Goal: Navigation & Orientation: Find specific page/section

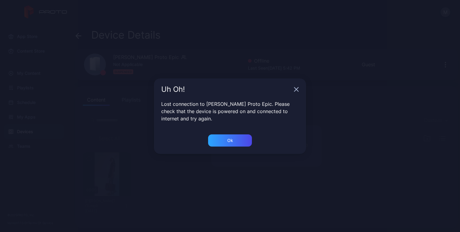
click at [295, 90] on icon "button" at bounding box center [296, 89] width 5 height 5
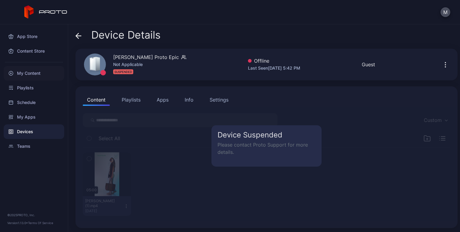
click at [25, 71] on div "My Content" at bounding box center [34, 73] width 60 height 15
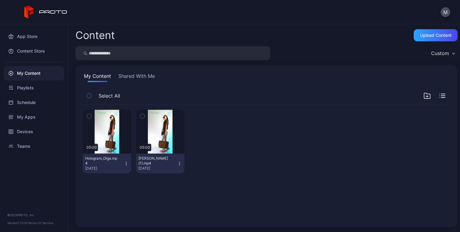
click at [127, 166] on icon "button" at bounding box center [126, 163] width 5 height 5
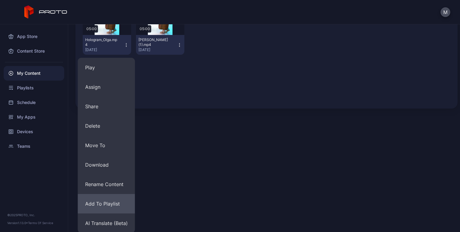
scroll to position [119, 0]
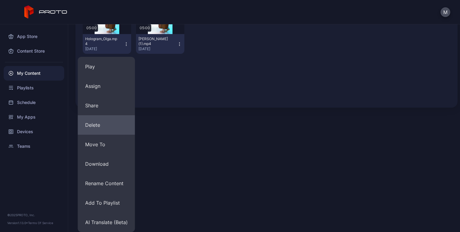
click at [94, 130] on button "Delete" at bounding box center [106, 124] width 57 height 19
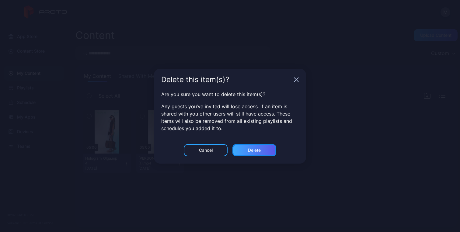
click at [247, 150] on div "Delete" at bounding box center [254, 150] width 44 height 12
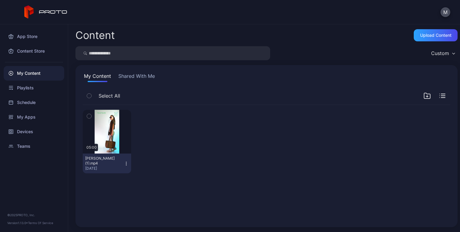
click at [124, 164] on icon "button" at bounding box center [126, 163] width 5 height 5
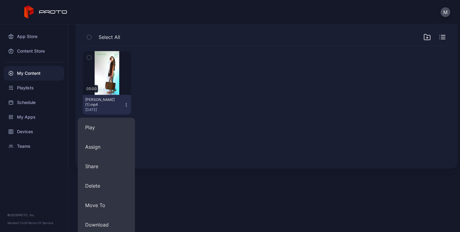
scroll to position [119, 0]
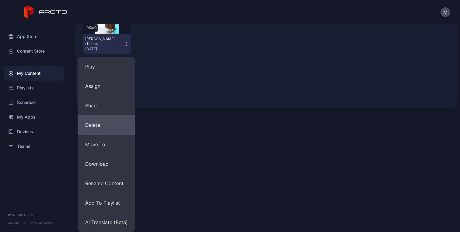
click at [99, 124] on button "Delete" at bounding box center [106, 124] width 57 height 19
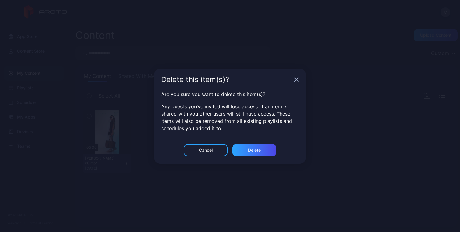
scroll to position [0, 0]
click at [252, 152] on div "Delete" at bounding box center [254, 150] width 13 height 5
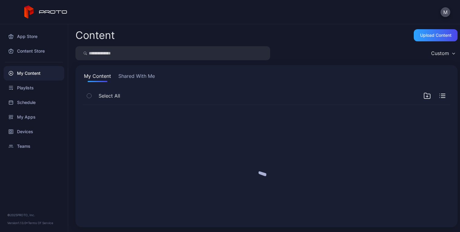
click at [250, 144] on div at bounding box center [266, 162] width 377 height 125
click at [27, 136] on div "Devices" at bounding box center [34, 131] width 60 height 15
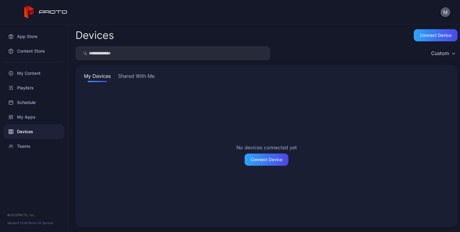
click at [445, 12] on button "M" at bounding box center [445, 12] width 10 height 10
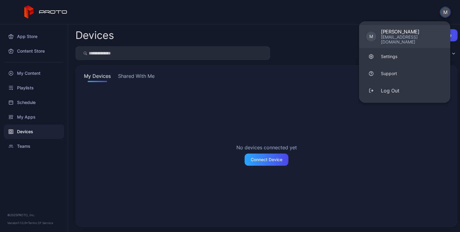
click at [409, 33] on div "[PERSON_NAME]" at bounding box center [412, 32] width 62 height 6
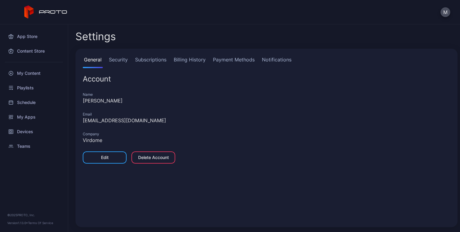
click at [146, 62] on link "Subscriptions" at bounding box center [151, 62] width 34 height 12
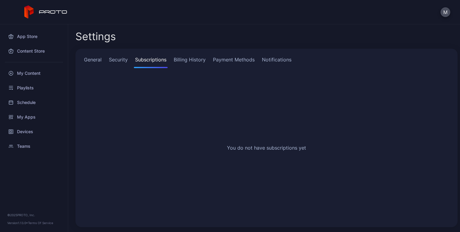
click at [119, 62] on link "Security" at bounding box center [118, 62] width 21 height 12
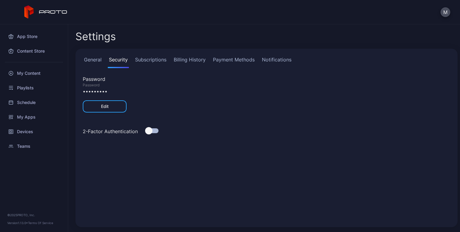
click at [97, 60] on link "General" at bounding box center [93, 62] width 20 height 12
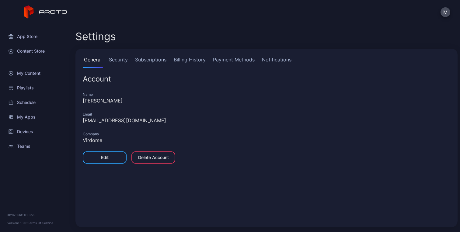
click at [183, 61] on link "Billing History" at bounding box center [189, 62] width 34 height 12
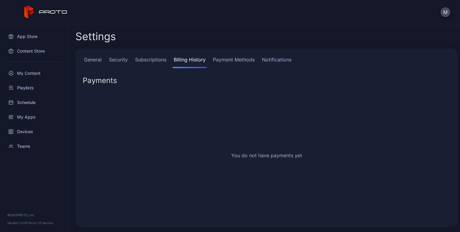
click at [159, 60] on link "Subscriptions" at bounding box center [151, 62] width 34 height 12
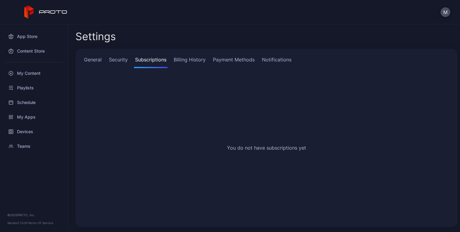
click at [271, 58] on link "Notifications" at bounding box center [276, 62] width 32 height 12
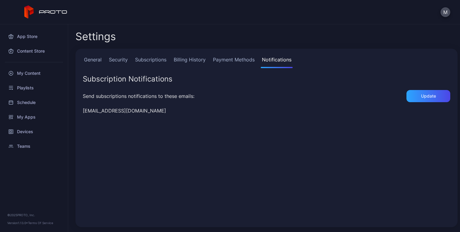
click at [241, 61] on link "Payment Methods" at bounding box center [234, 62] width 44 height 12
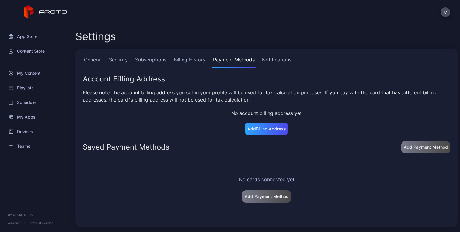
click at [115, 57] on link "Security" at bounding box center [118, 62] width 21 height 12
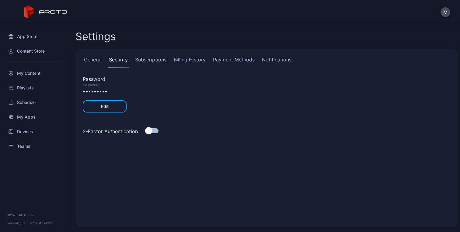
click at [92, 60] on link "General" at bounding box center [93, 62] width 20 height 12
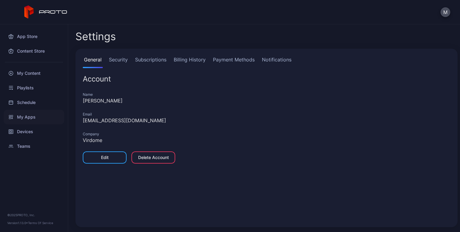
click at [25, 115] on div "My Apps" at bounding box center [34, 117] width 60 height 15
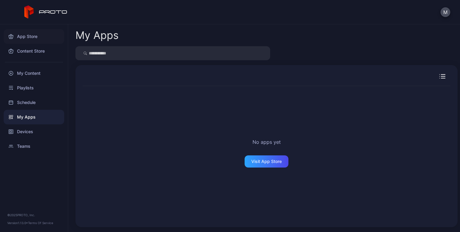
click at [31, 37] on div "App Store" at bounding box center [34, 36] width 60 height 15
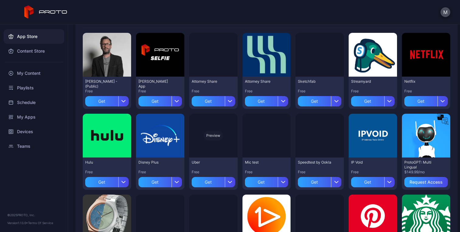
scroll to position [193, 0]
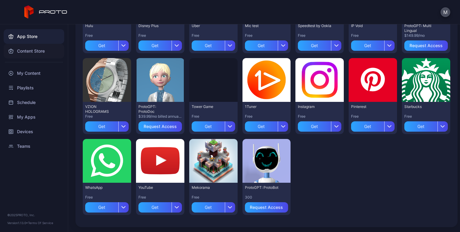
click at [32, 51] on div "Content Store" at bounding box center [34, 51] width 60 height 15
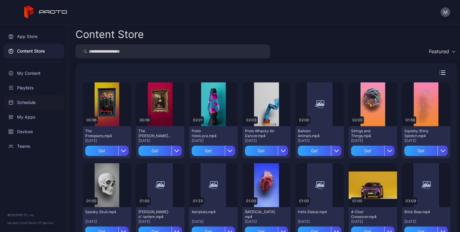
click at [27, 103] on div "Schedule" at bounding box center [34, 102] width 60 height 15
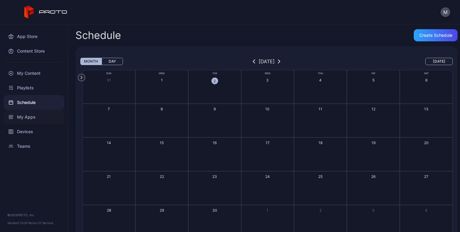
click at [26, 118] on div "My Apps" at bounding box center [34, 117] width 60 height 15
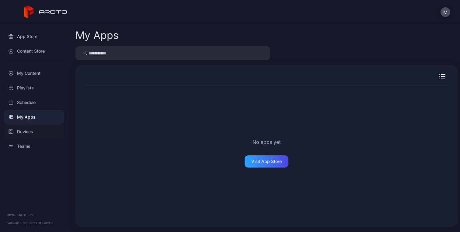
click at [25, 129] on div "Devices" at bounding box center [34, 131] width 60 height 15
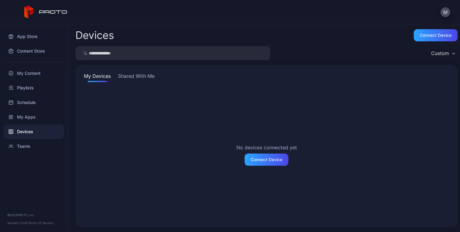
click at [128, 74] on button "Shared With Me" at bounding box center [136, 77] width 39 height 10
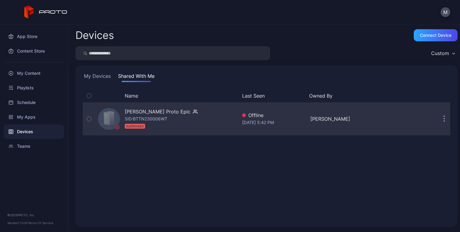
click at [189, 114] on div "[PERSON_NAME] Proto Epic" at bounding box center [158, 111] width 66 height 7
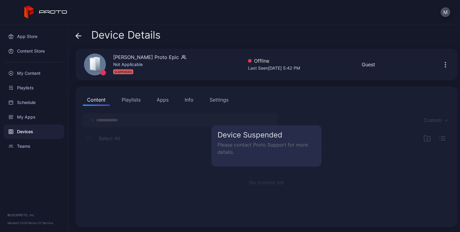
click at [218, 101] on div "Settings" at bounding box center [218, 99] width 19 height 7
click at [181, 102] on button "Info" at bounding box center [188, 100] width 17 height 12
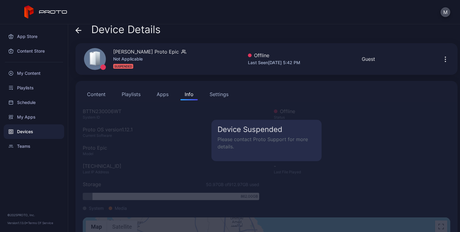
scroll to position [48, 0]
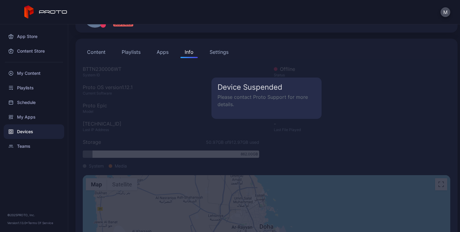
click at [267, 94] on p "Please contact Proto Support for more details." at bounding box center [266, 100] width 98 height 15
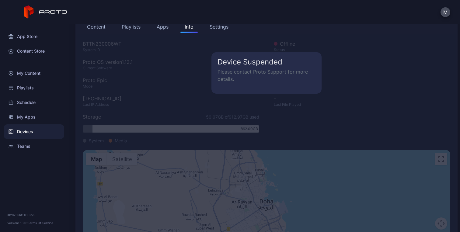
scroll to position [0, 0]
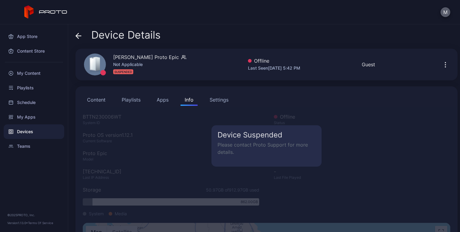
click at [445, 15] on button "M" at bounding box center [445, 12] width 10 height 10
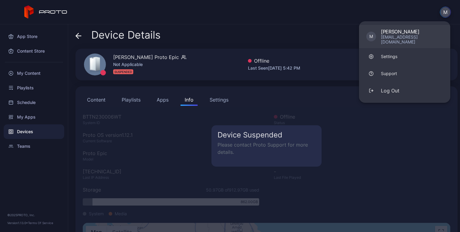
click at [406, 36] on div "[EMAIL_ADDRESS][DOMAIN_NAME]" at bounding box center [412, 40] width 62 height 10
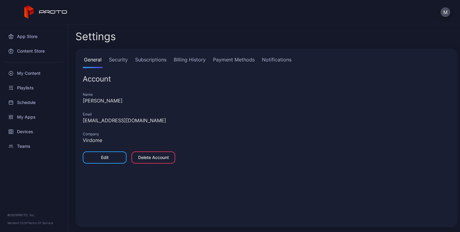
click at [143, 59] on link "Subscriptions" at bounding box center [151, 62] width 34 height 12
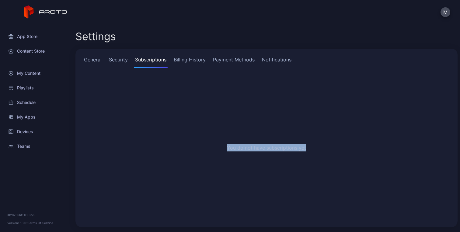
drag, startPoint x: 228, startPoint y: 146, endPoint x: 311, endPoint y: 152, distance: 83.2
click at [311, 152] on div "You do not have subscriptions yet" at bounding box center [266, 147] width 367 height 144
click at [307, 157] on div "You do not have subscriptions yet" at bounding box center [266, 147] width 367 height 144
click at [28, 148] on div "Teams" at bounding box center [34, 146] width 60 height 15
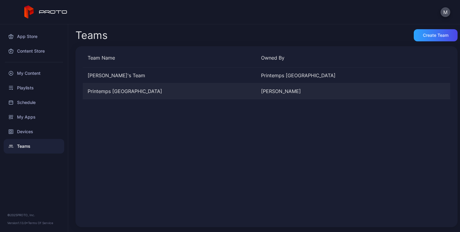
click at [113, 92] on div "Printemps [GEOGRAPHIC_DATA]" at bounding box center [169, 91] width 173 height 7
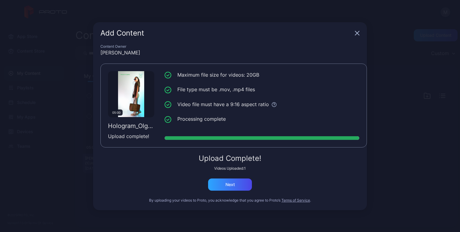
click at [357, 35] on icon "button" at bounding box center [356, 33] width 5 height 5
